Goal: Transaction & Acquisition: Purchase product/service

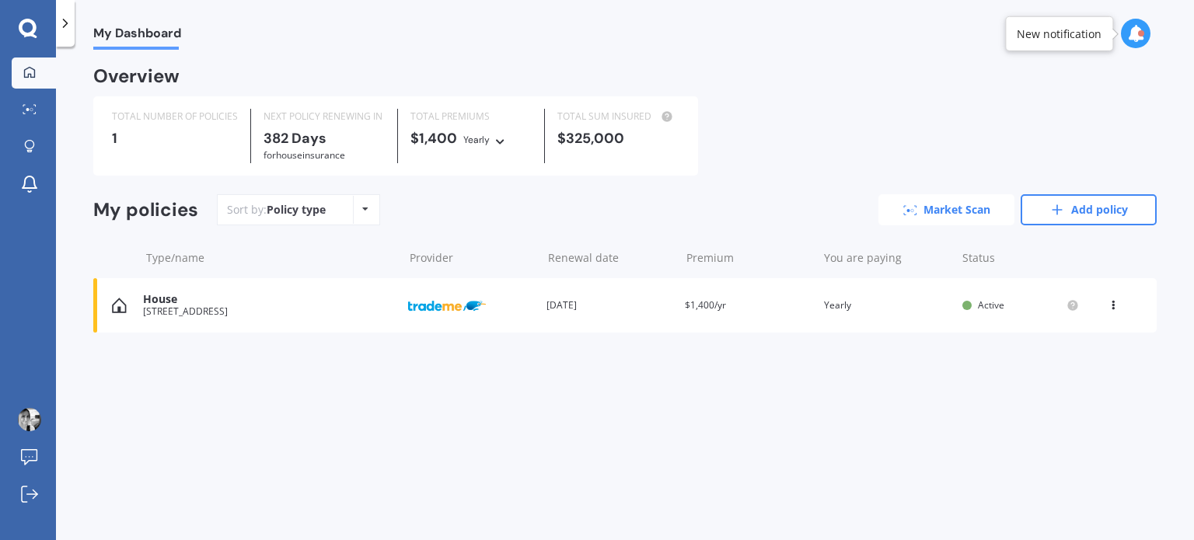
click at [967, 211] on link "Market Scan" at bounding box center [947, 209] width 136 height 31
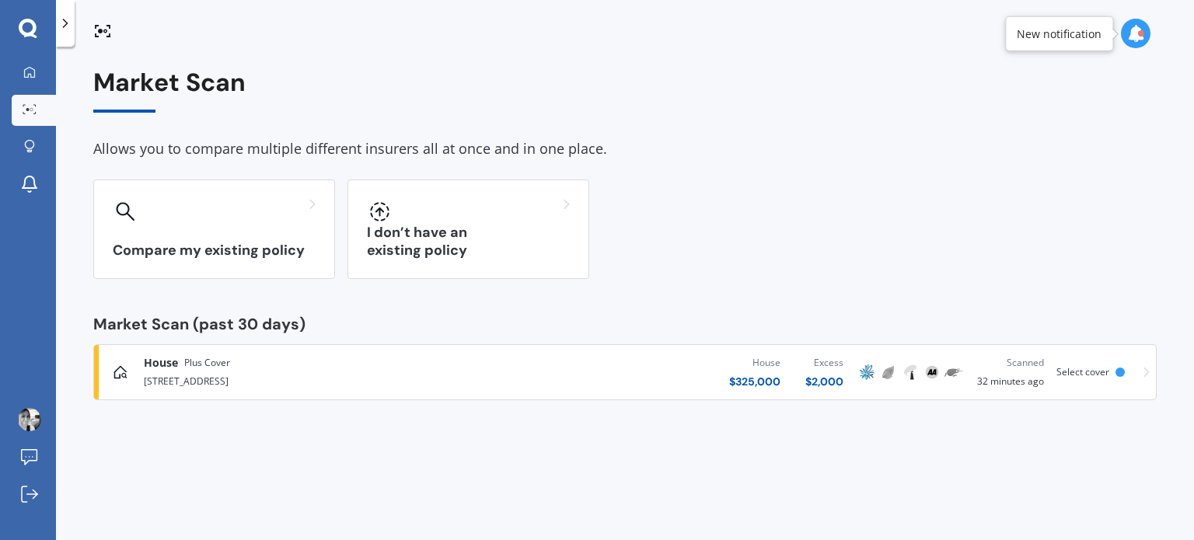
click at [1102, 369] on span "Select cover" at bounding box center [1083, 371] width 53 height 13
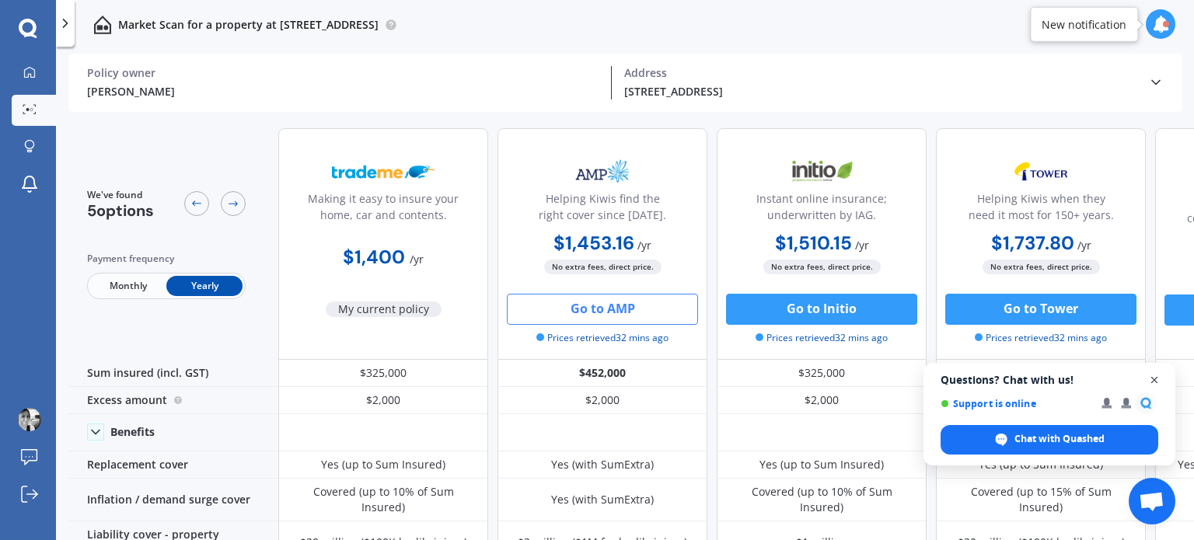
click at [1156, 384] on span "Open chat" at bounding box center [1154, 380] width 19 height 19
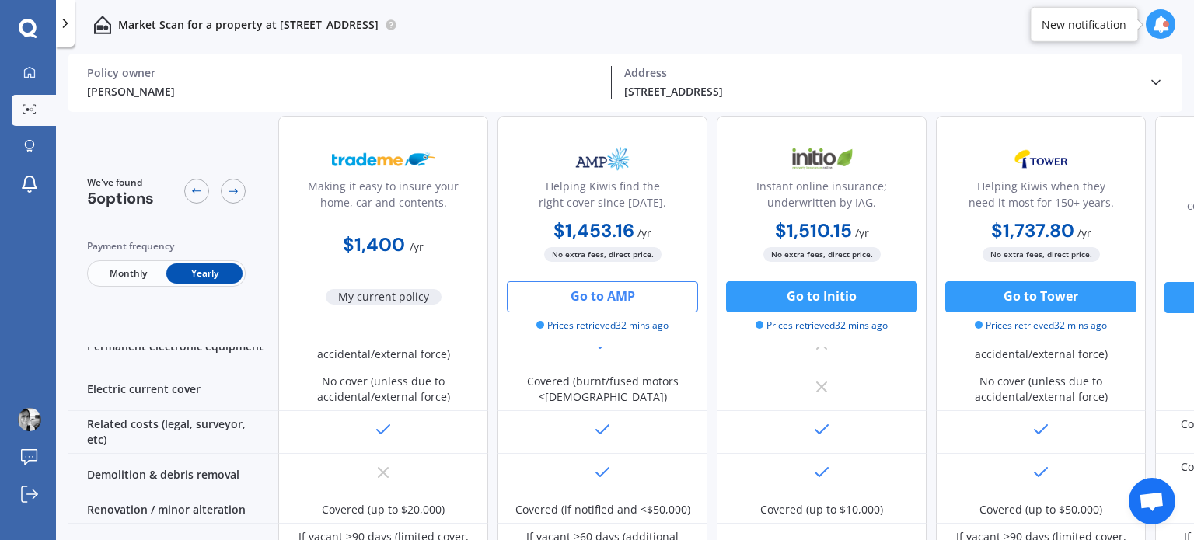
scroll to position [593, 0]
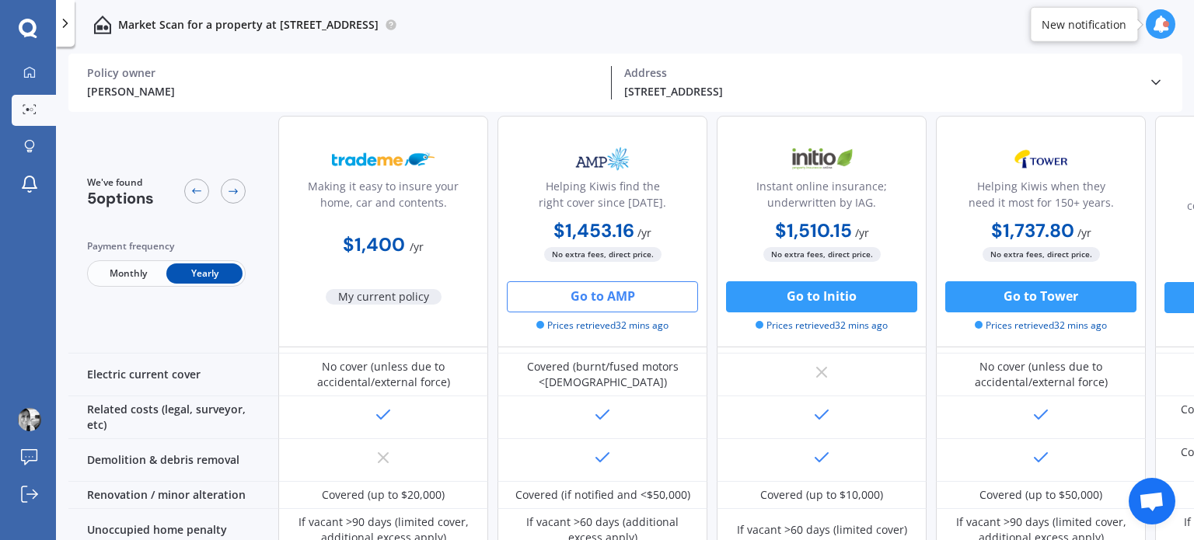
click at [628, 439] on div at bounding box center [603, 460] width 210 height 43
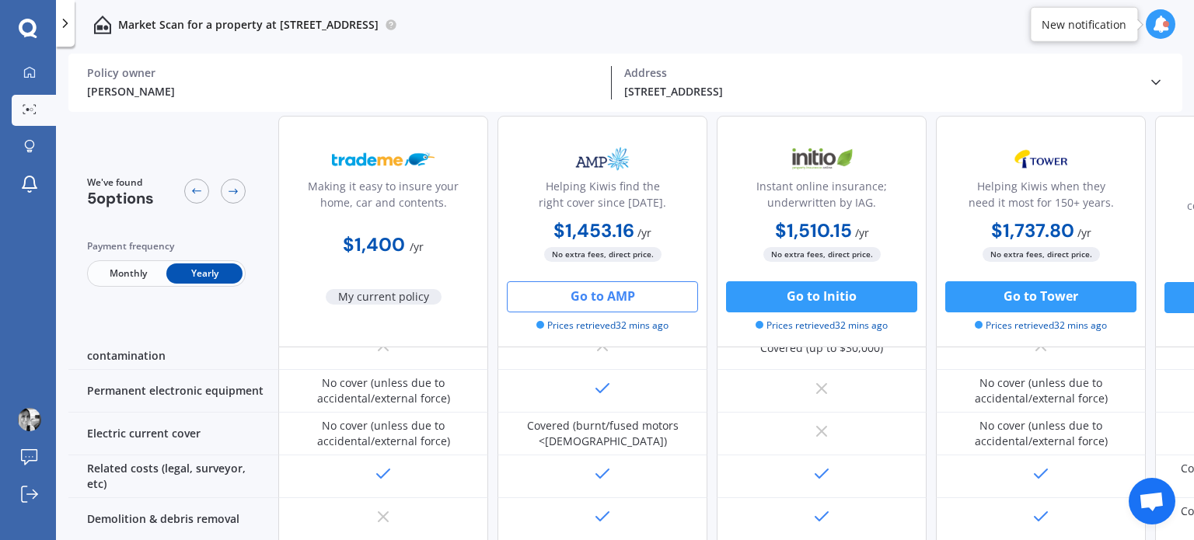
scroll to position [770, 0]
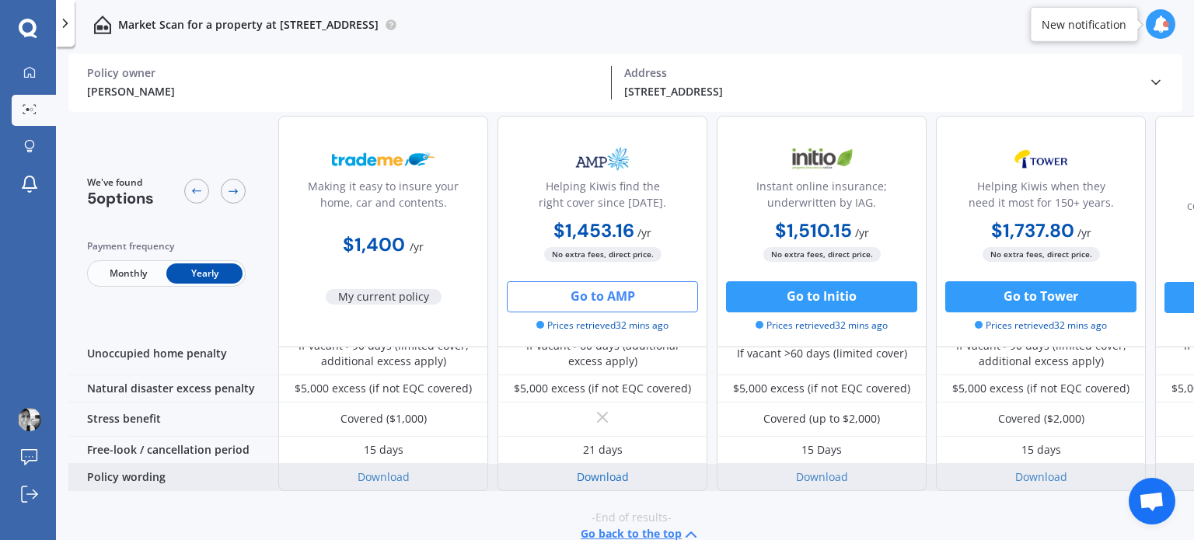
click at [616, 470] on link "Download" at bounding box center [603, 477] width 52 height 15
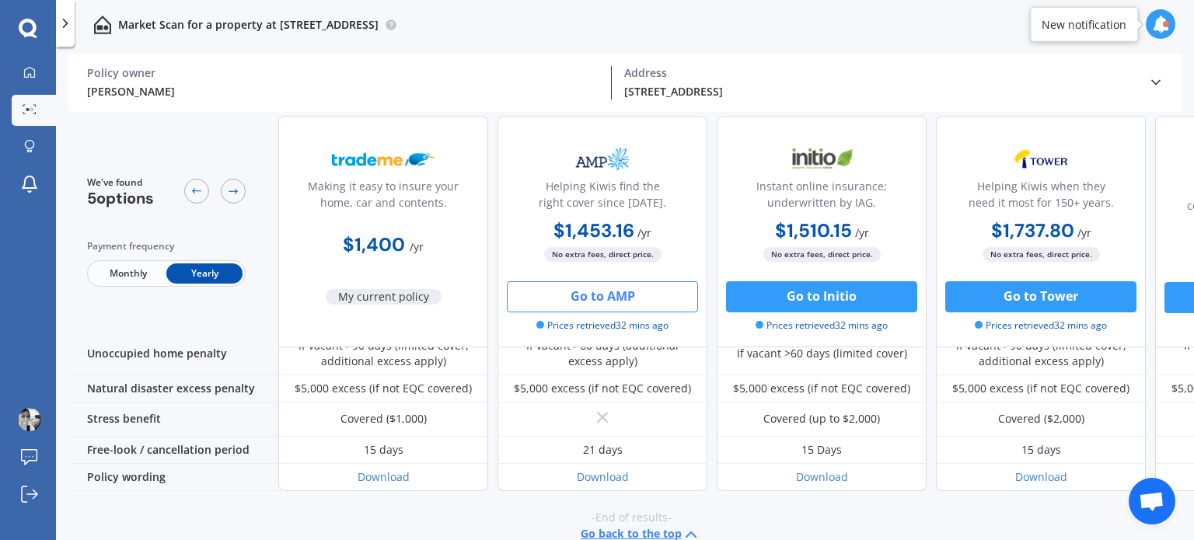
click at [546, 295] on button "Go to AMP" at bounding box center [602, 296] width 191 height 31
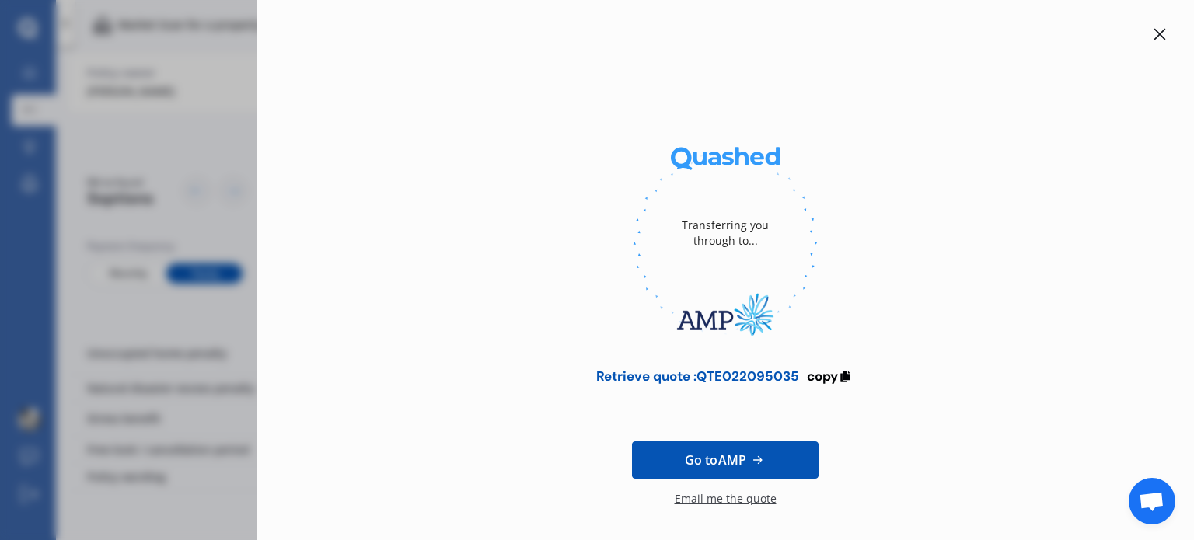
click at [685, 498] on div "Email me the quote" at bounding box center [726, 506] width 102 height 31
